Goal: Register for event/course

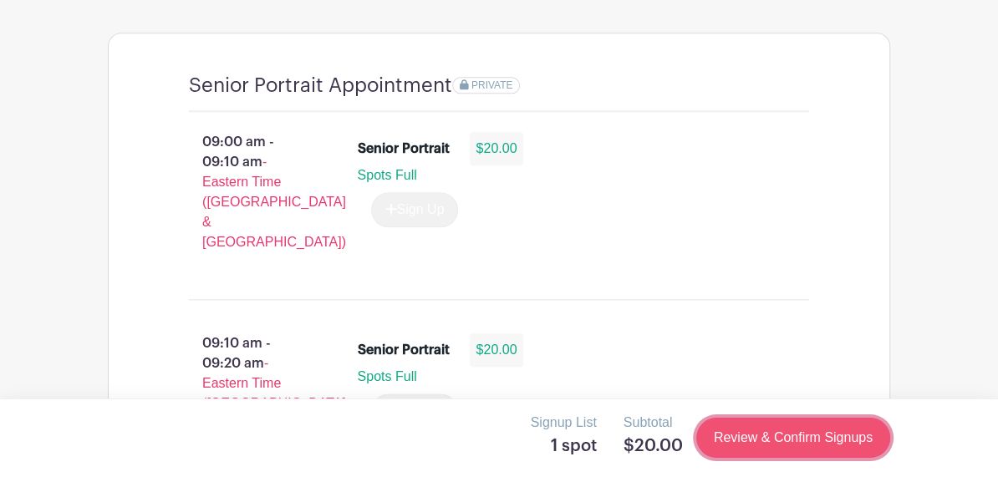
click at [764, 425] on link "Review & Confirm Signups" at bounding box center [793, 438] width 194 height 40
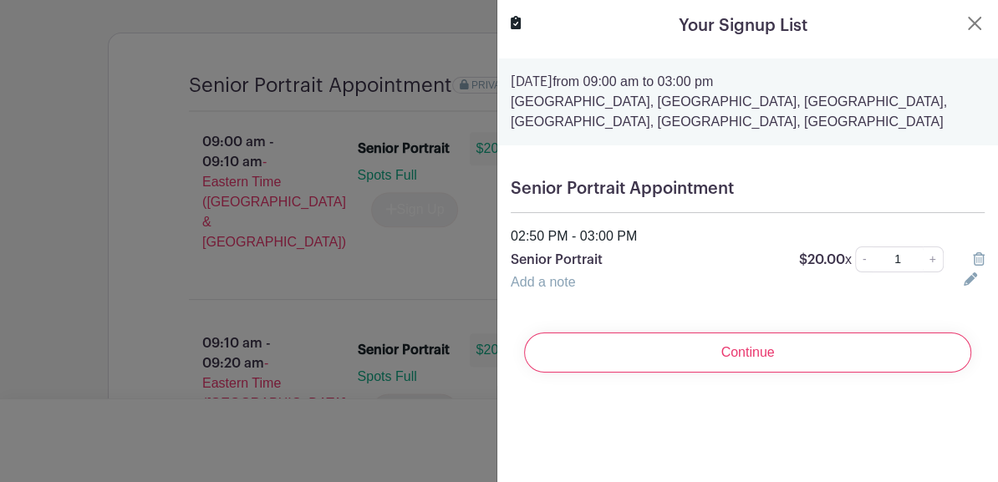
click at [978, 257] on icon at bounding box center [979, 258] width 12 height 13
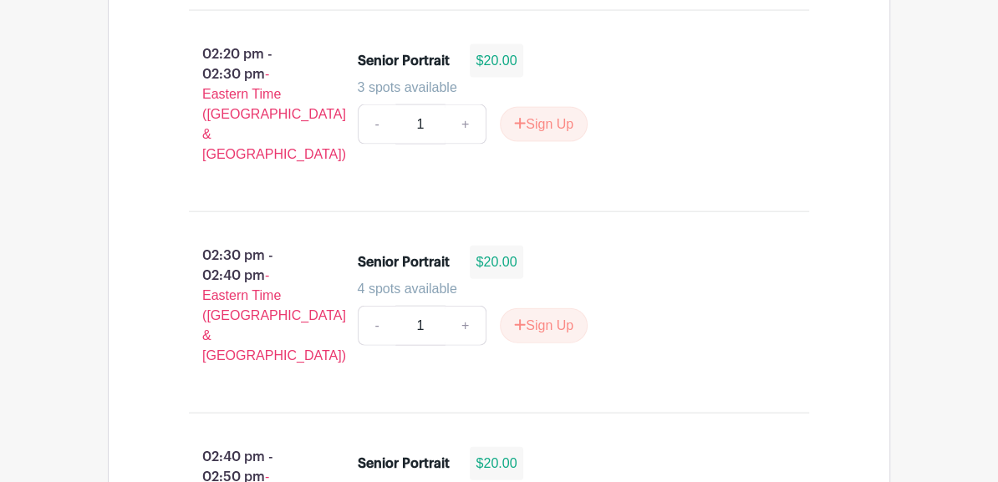
scroll to position [6519, 0]
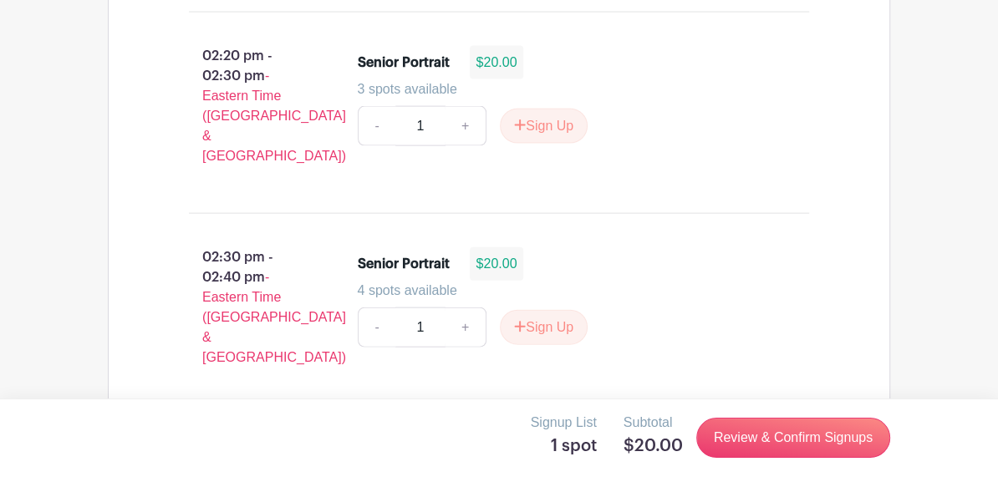
scroll to position [6591, 0]
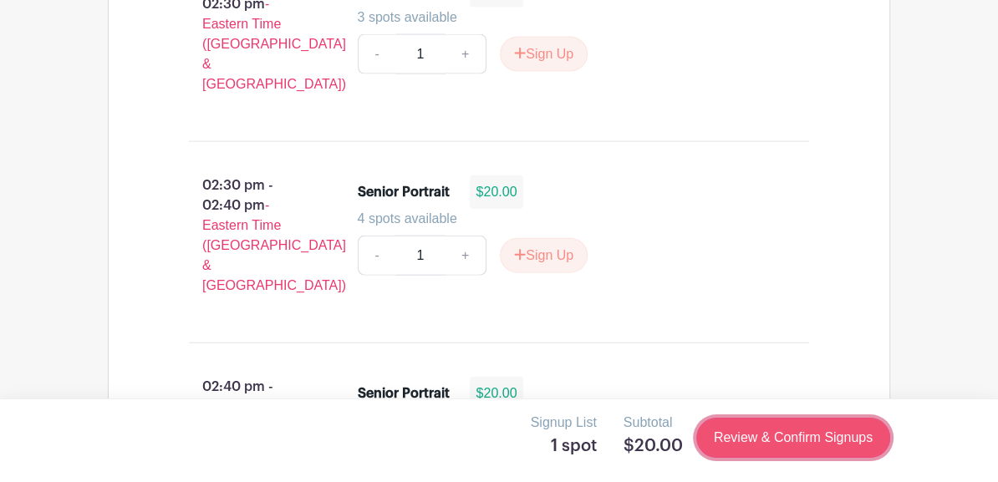
click at [800, 437] on link "Review & Confirm Signups" at bounding box center [793, 438] width 194 height 40
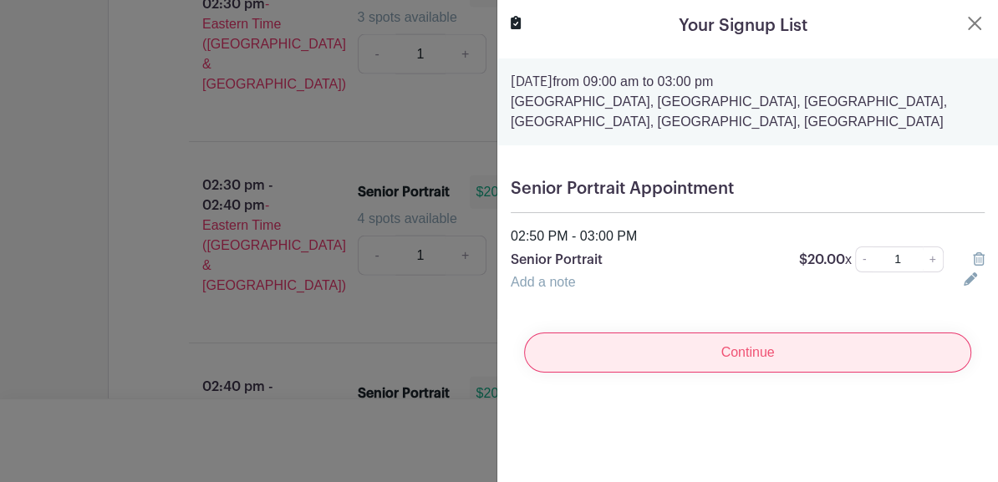
click at [770, 350] on input "Continue" at bounding box center [747, 353] width 447 height 40
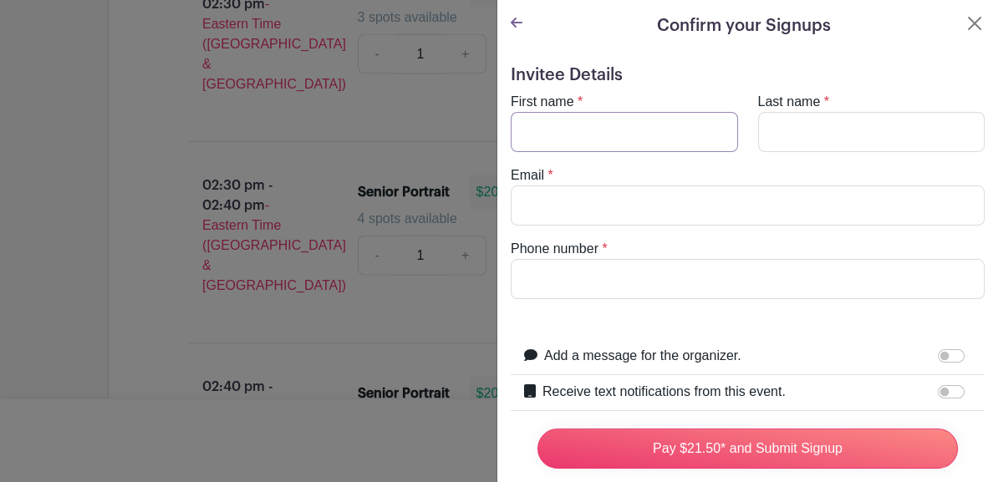
click at [577, 135] on input "First name" at bounding box center [624, 132] width 227 height 40
type input "[PERSON_NAME]"
click at [801, 135] on input "Last name" at bounding box center [871, 132] width 227 height 40
type input "[PERSON_NAME]"
click at [674, 198] on input "Email" at bounding box center [748, 206] width 474 height 40
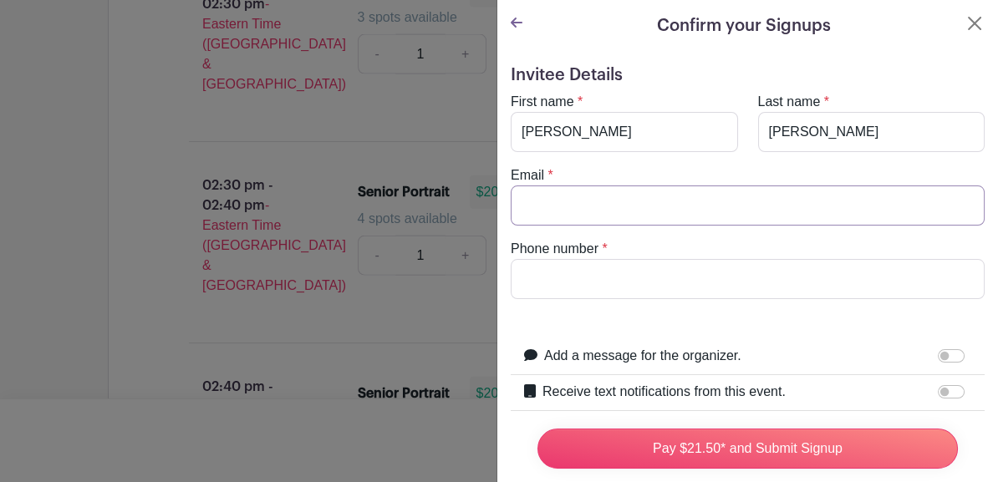
type input "[EMAIL_ADDRESS][DOMAIN_NAME]"
type input "8645693266"
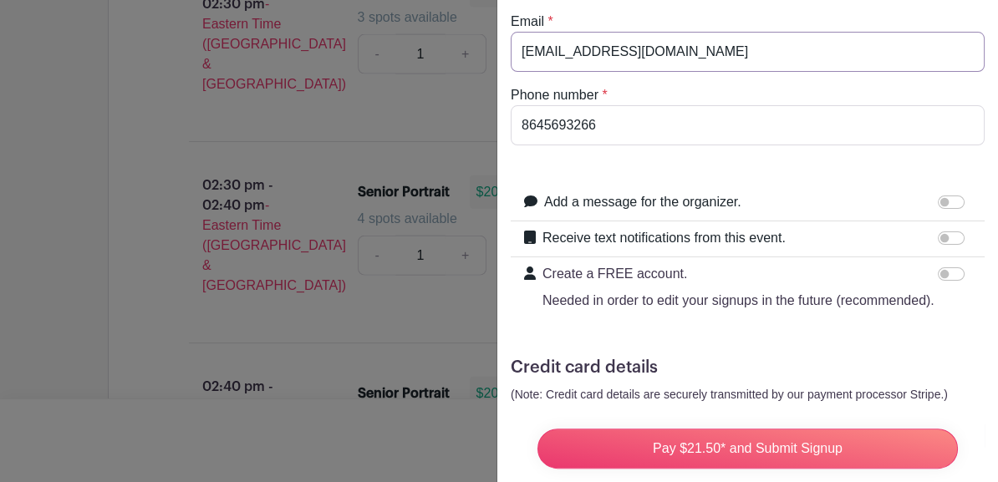
scroll to position [161, 0]
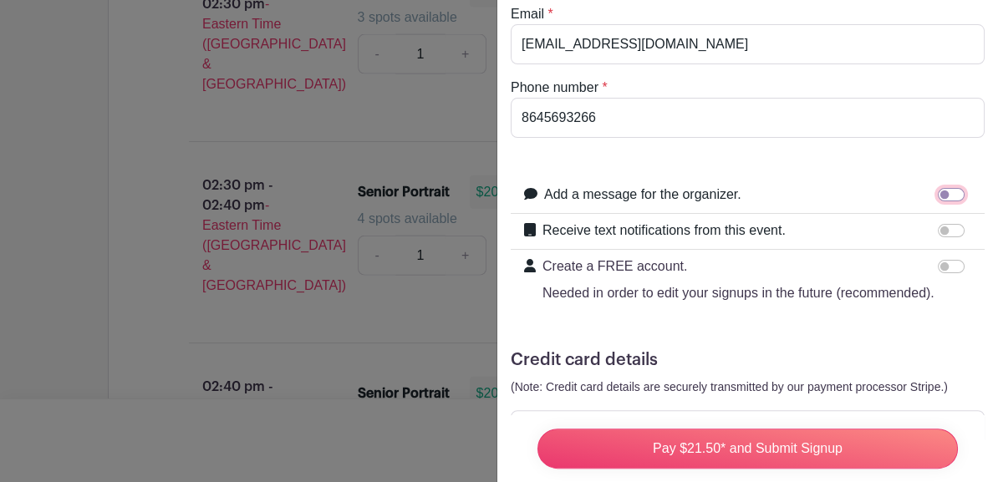
click at [942, 199] on input "Add a message for the organizer." at bounding box center [951, 194] width 27 height 13
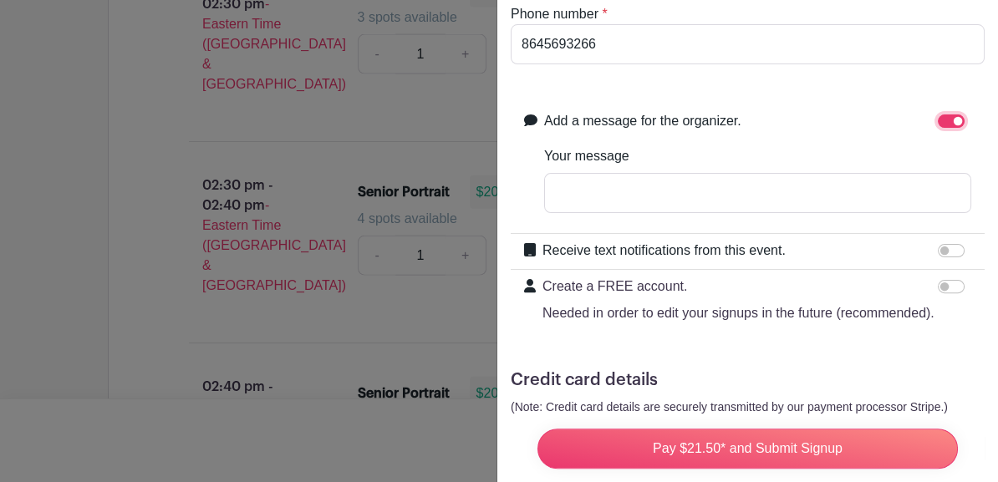
scroll to position [238, 0]
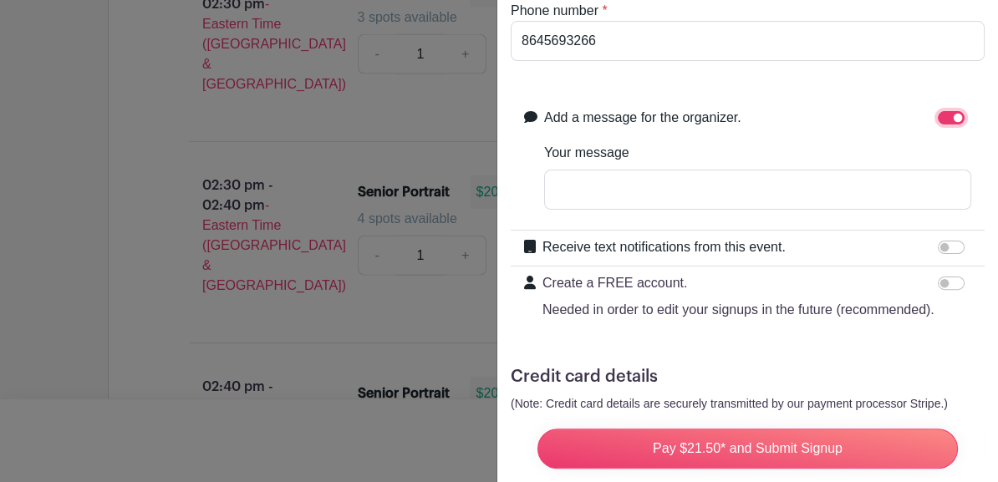
click at [954, 119] on input "Add a message for the organizer." at bounding box center [951, 117] width 27 height 13
checkbox input "false"
